Goal: Answer question/provide support

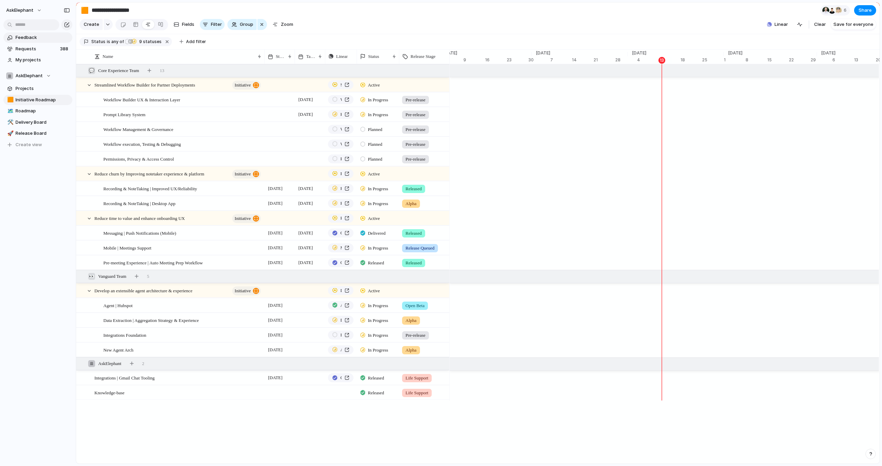
scroll to position [0, 3219]
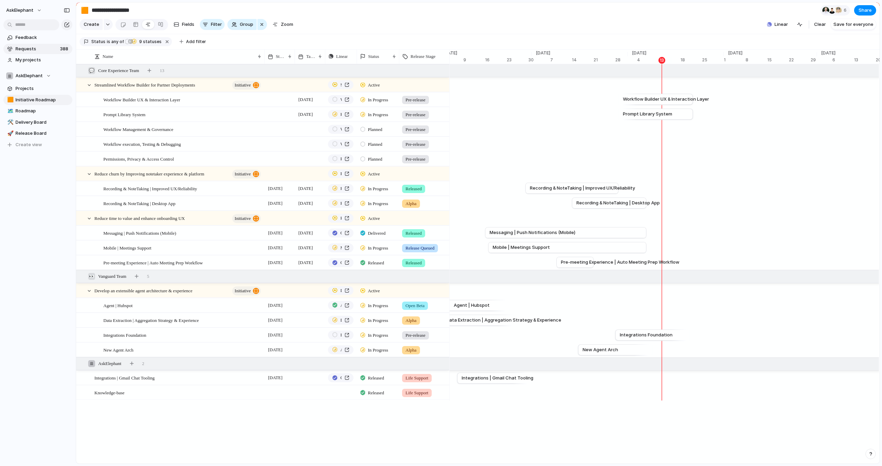
click at [42, 50] on span "Requests" at bounding box center [36, 48] width 42 height 7
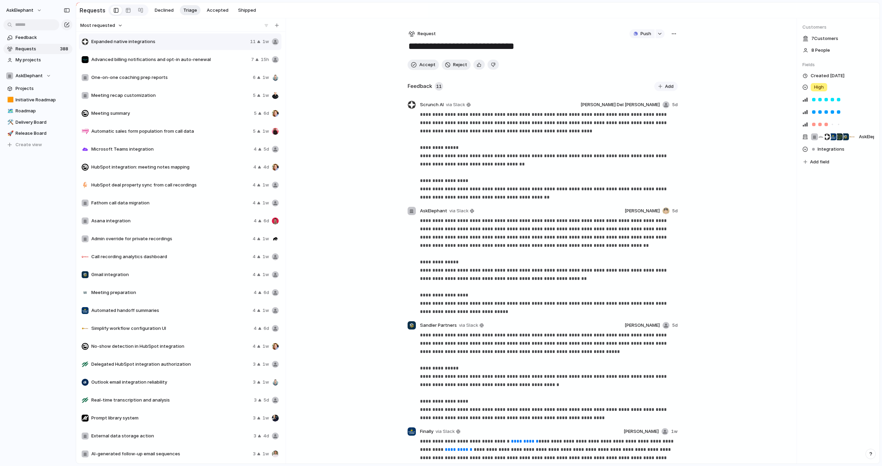
click at [802, 176] on div "Customers 7 Customer s 8 People Fields Created [DATE] High AskElephant , Granit…" at bounding box center [838, 240] width 83 height 445
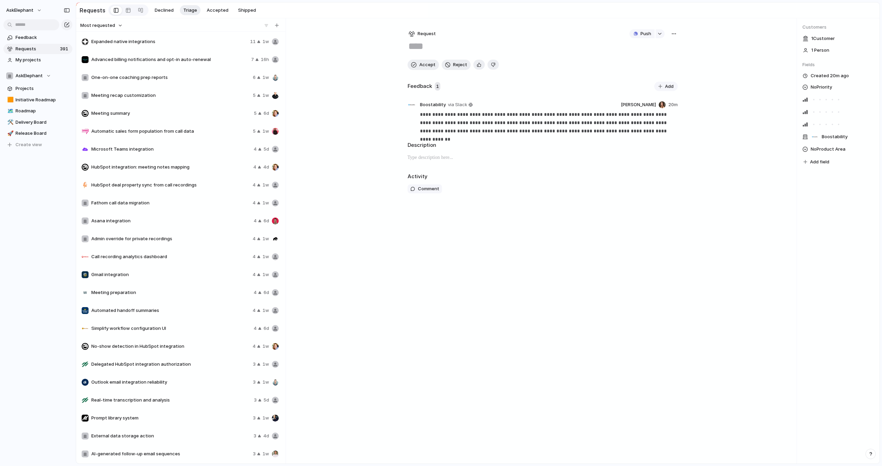
drag, startPoint x: 424, startPoint y: 89, endPoint x: 429, endPoint y: 85, distance: 6.2
click at [424, 89] on h2 "Feedback" at bounding box center [419, 86] width 24 height 8
click at [429, 85] on h2 "Feedback" at bounding box center [419, 86] width 24 height 8
click at [43, 38] on span "Feedback" at bounding box center [42, 37] width 54 height 7
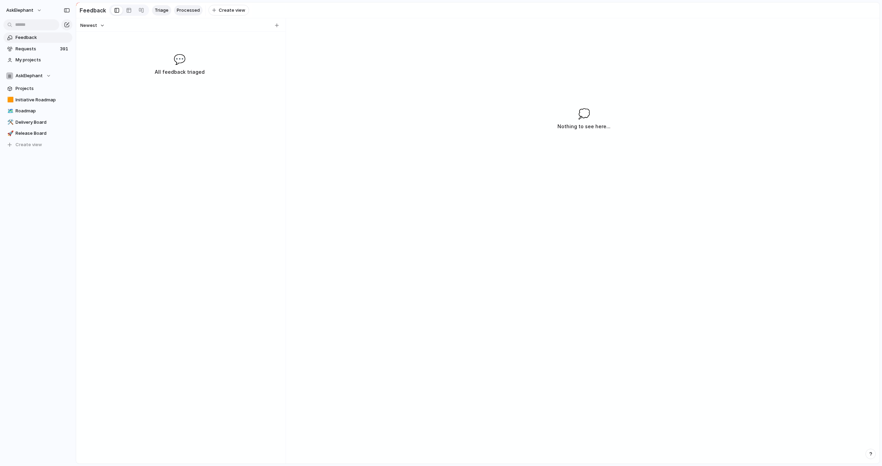
click at [184, 14] on link "Processed" at bounding box center [188, 10] width 29 height 10
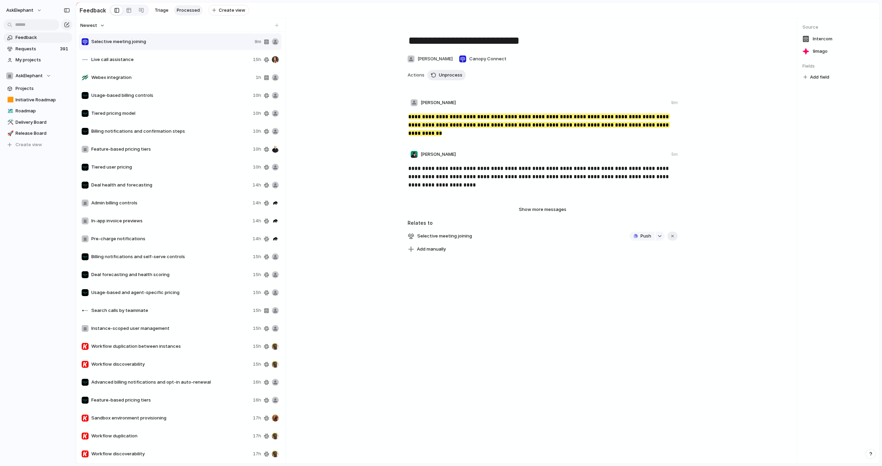
click at [138, 60] on span "Live call assistance" at bounding box center [170, 59] width 159 height 7
type textarea "**********"
